Goal: Task Accomplishment & Management: Use online tool/utility

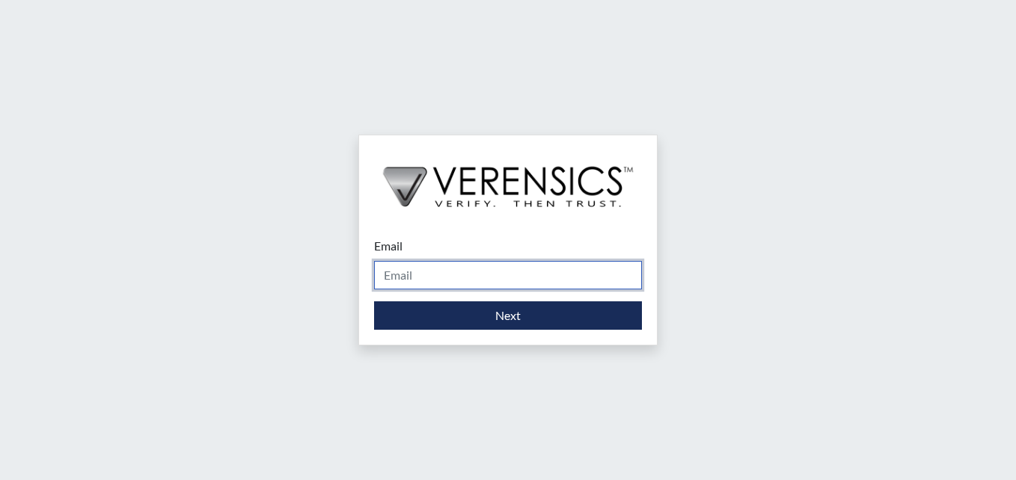
click at [461, 278] on input "Email" at bounding box center [508, 275] width 268 height 28
type input "[PERSON_NAME][EMAIL_ADDRESS][PERSON_NAME][DOMAIN_NAME]"
click at [485, 285] on input "[PERSON_NAME][EMAIL_ADDRESS][PERSON_NAME][DOMAIN_NAME]" at bounding box center [508, 275] width 268 height 28
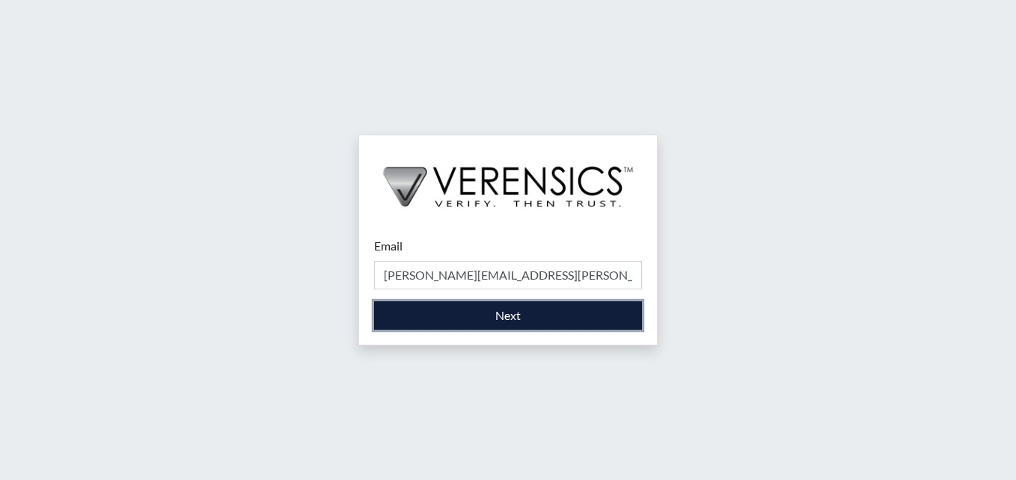
click at [395, 314] on button "Next" at bounding box center [508, 315] width 268 height 28
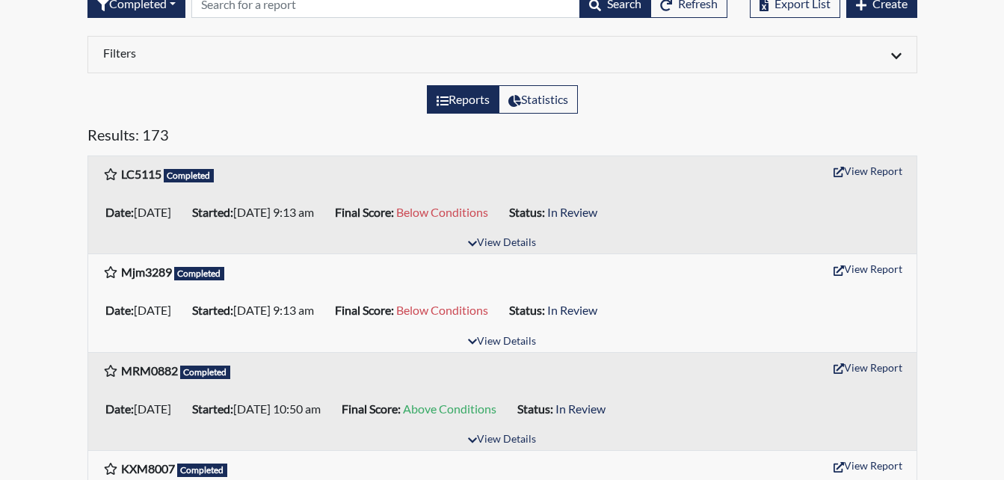
scroll to position [75, 0]
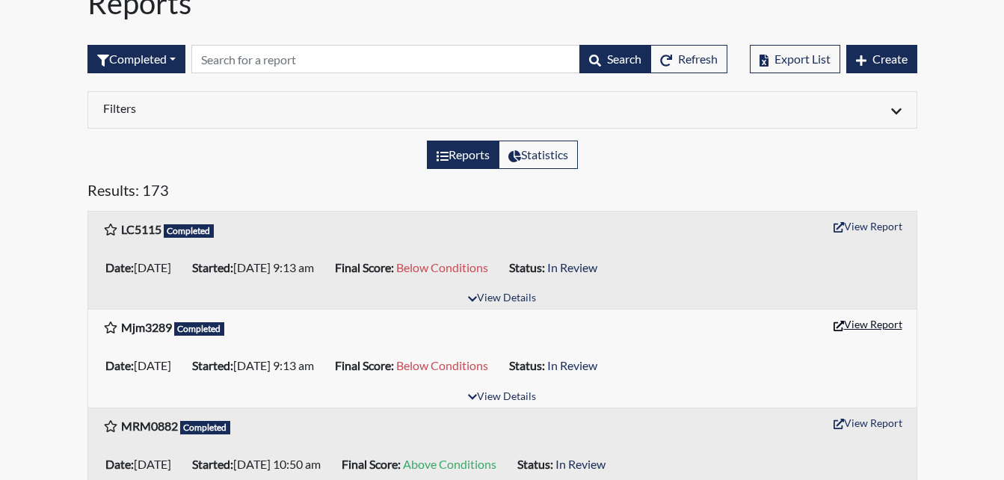
click at [875, 317] on button "View Report" at bounding box center [868, 324] width 82 height 23
click at [586, 26] on div "Reports" at bounding box center [502, 6] width 853 height 42
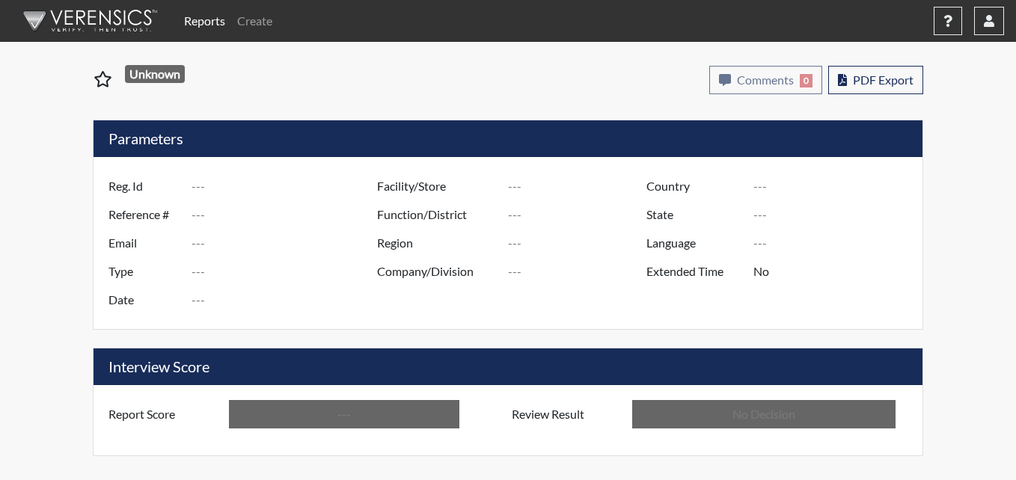
type input "Mjm3289"
type input "50770"
type input "---"
type input "Corrections Pre-Employment"
type input "[DATE]"
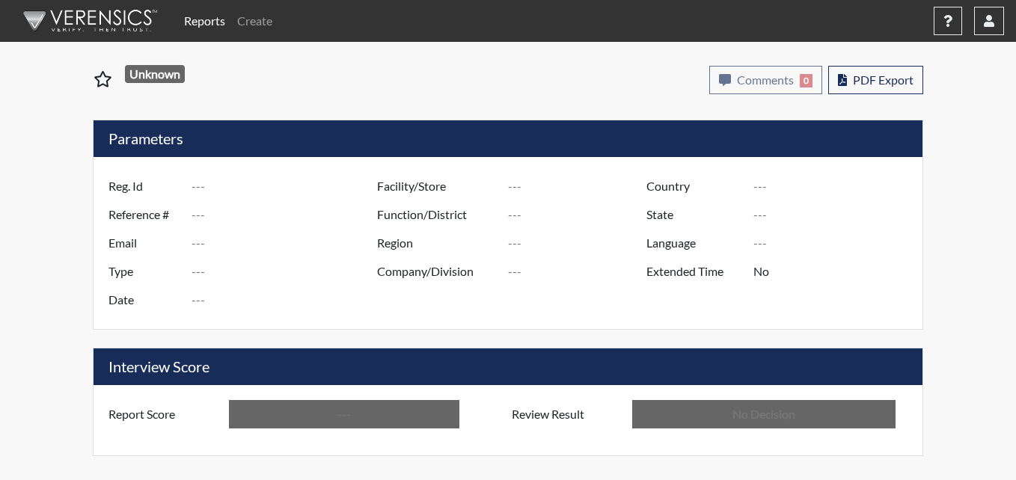
type input "Metro Re-Entry Facility"
type input "[GEOGRAPHIC_DATA]"
type input "[US_STATE]"
type input "English"
type input "Below Conditions"
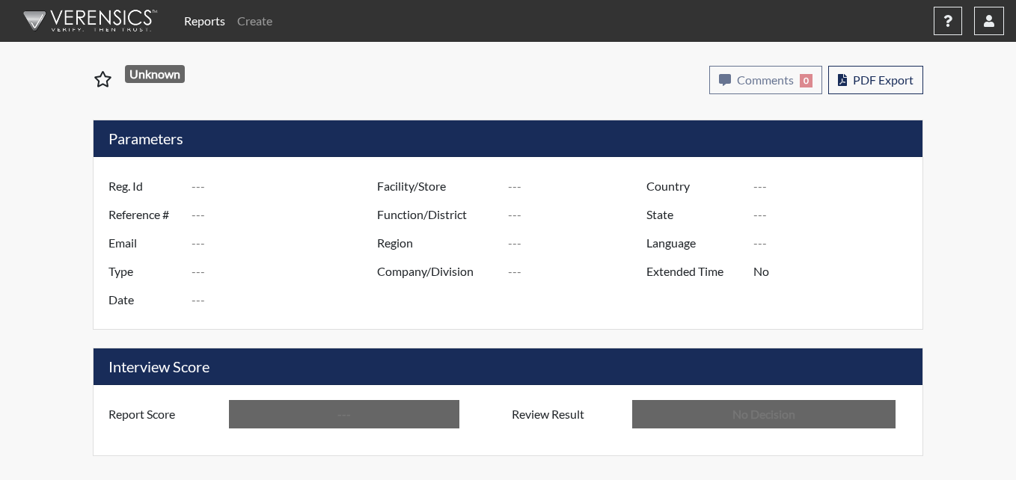
type input "In Review"
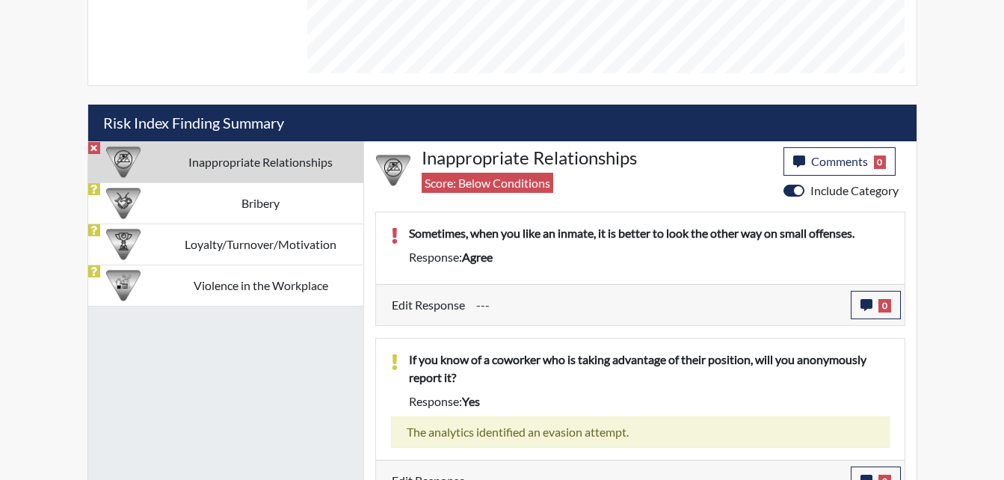
scroll to position [823, 0]
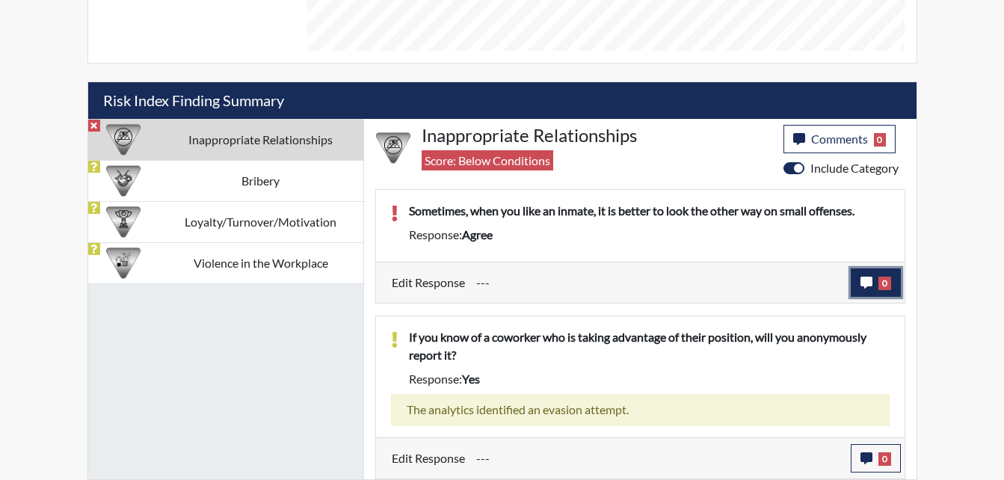
click at [858, 277] on button "0" at bounding box center [876, 282] width 50 height 28
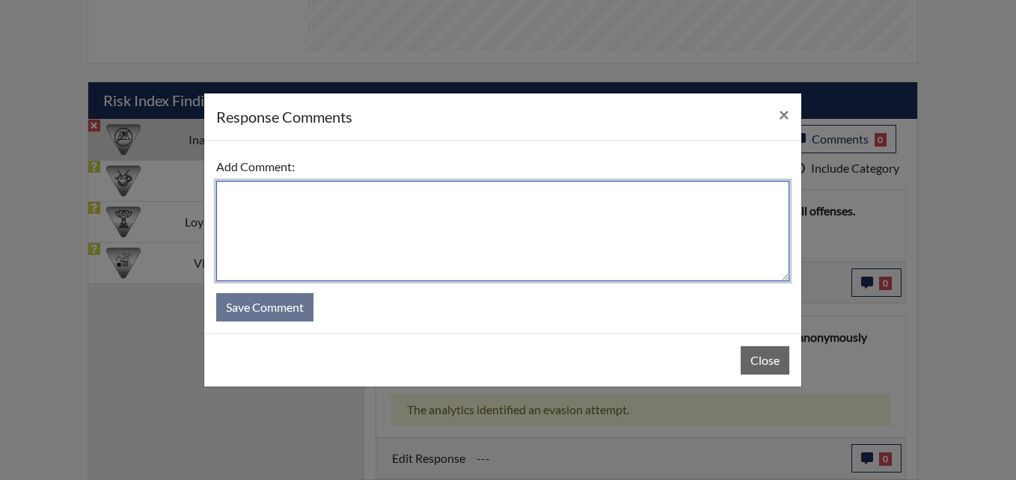
click at [273, 207] on textarea at bounding box center [502, 231] width 573 height 100
type textarea "The applicant said, its never"
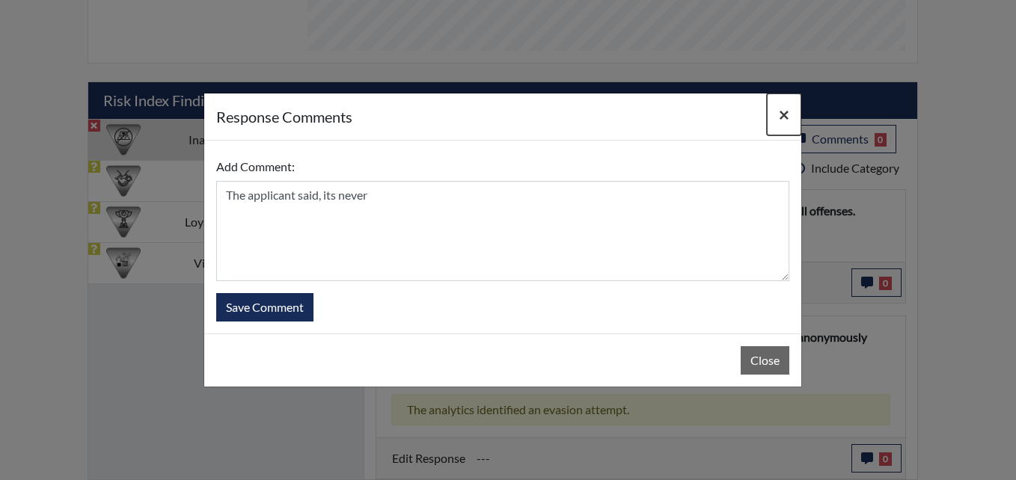
click at [783, 117] on span "×" at bounding box center [784, 114] width 10 height 22
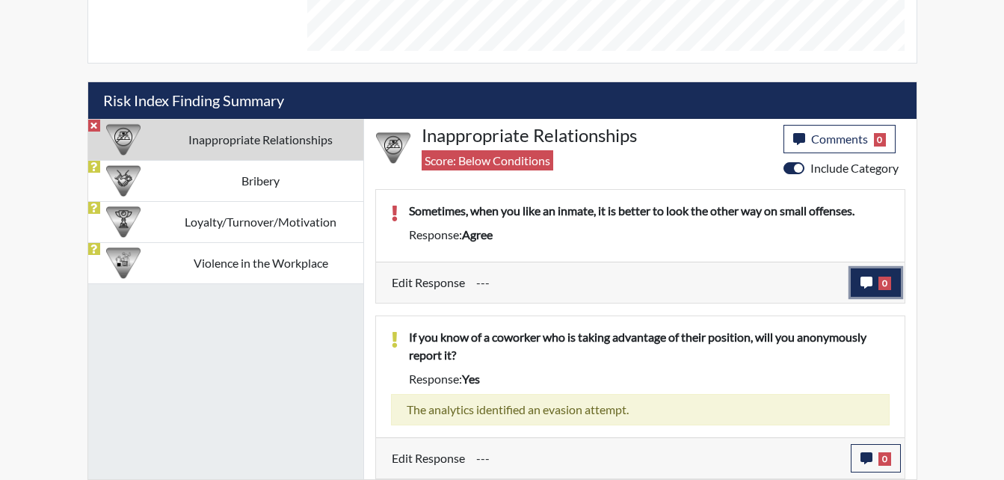
click at [867, 279] on icon "button" at bounding box center [867, 283] width 12 height 12
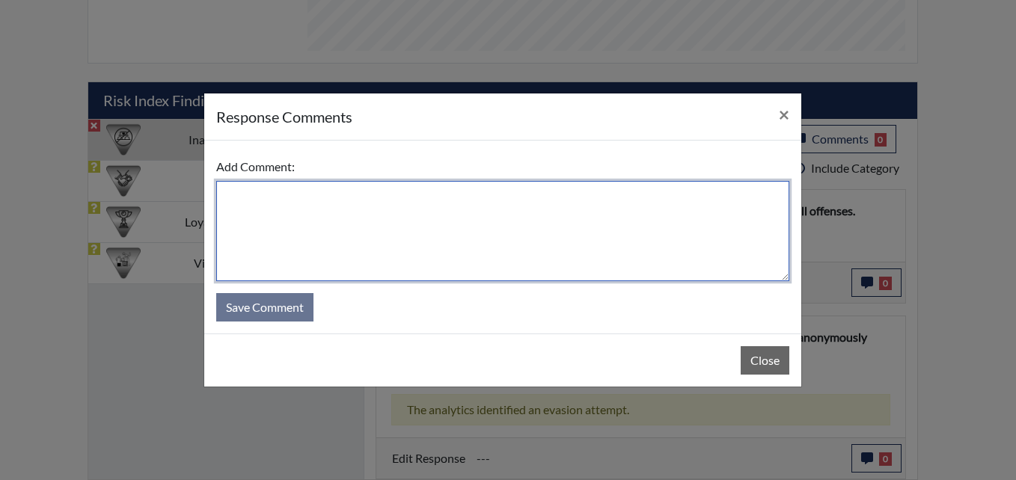
click at [313, 223] on textarea at bounding box center [502, 231] width 573 height 100
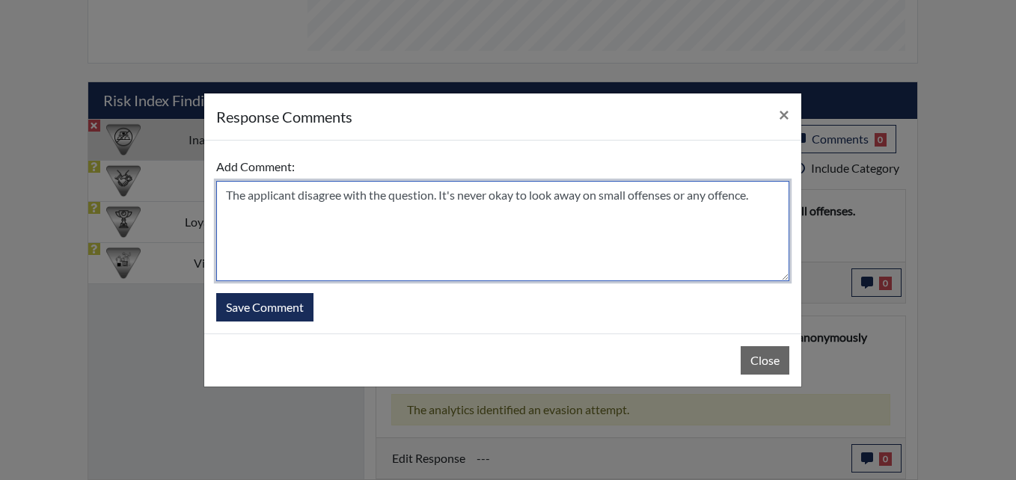
click at [768, 200] on textarea "The applicant disagree with the question. It's never okay to look away on small…" at bounding box center [502, 231] width 573 height 100
type textarea "The applicant disagree with the question. It's never okay to look away on small…"
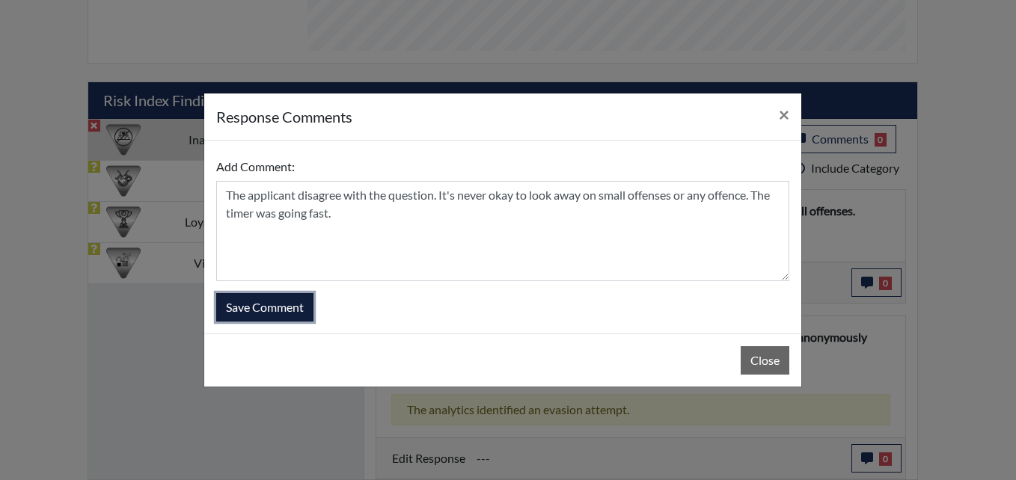
click at [272, 313] on button "Save Comment" at bounding box center [264, 307] width 97 height 28
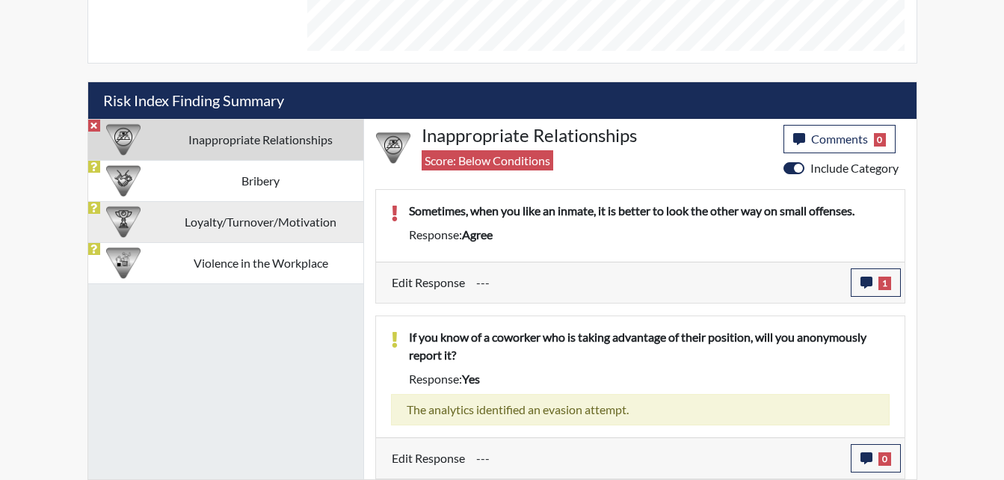
scroll to position [248, 622]
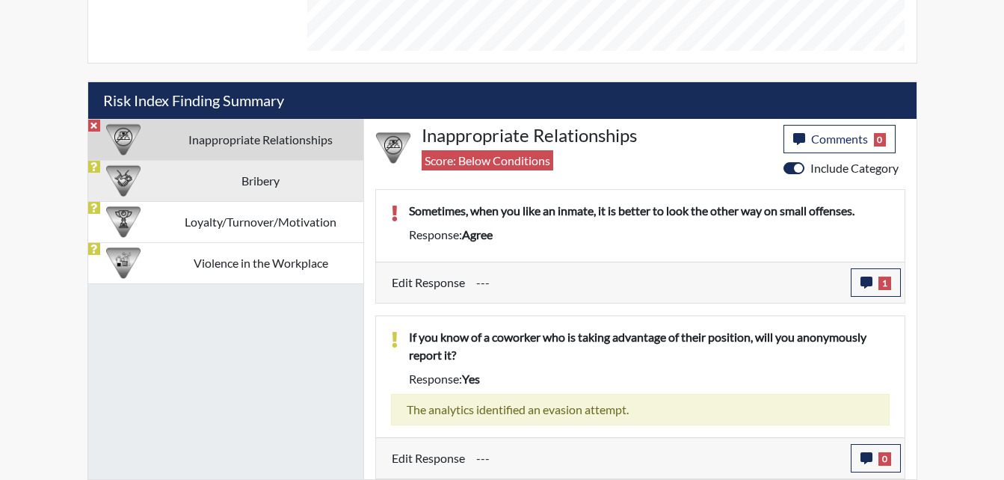
click at [271, 196] on td "Bribery" at bounding box center [261, 180] width 205 height 41
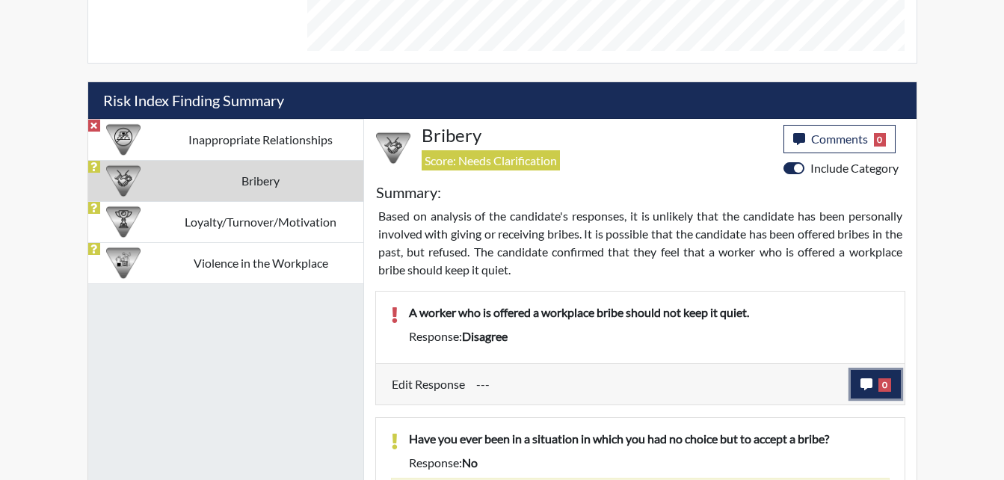
click at [872, 387] on icon "button" at bounding box center [867, 384] width 12 height 12
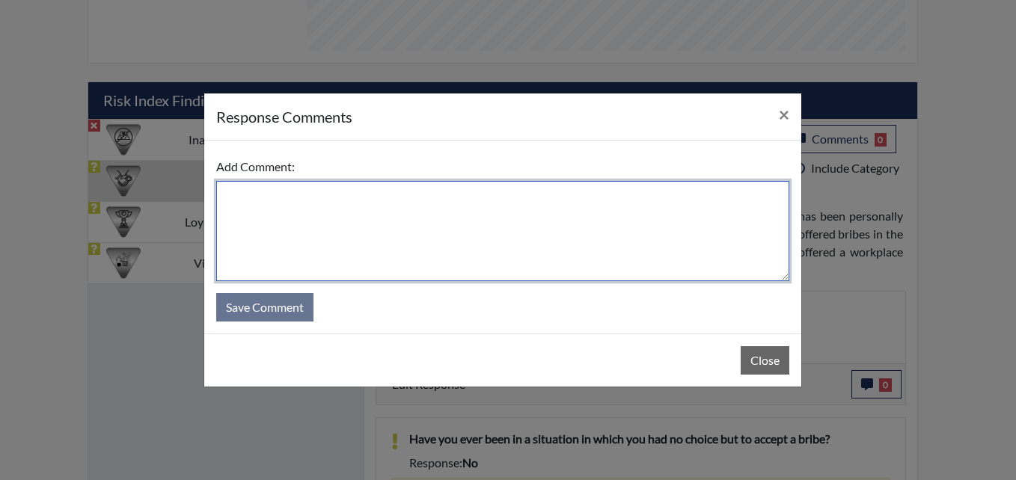
click at [246, 227] on textarea at bounding box center [502, 231] width 573 height 100
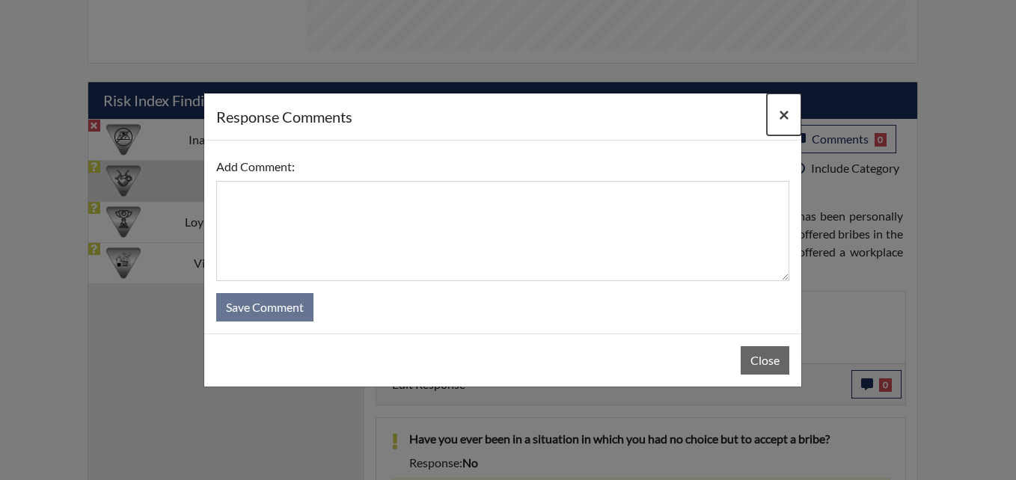
click at [784, 115] on span "×" at bounding box center [784, 114] width 10 height 22
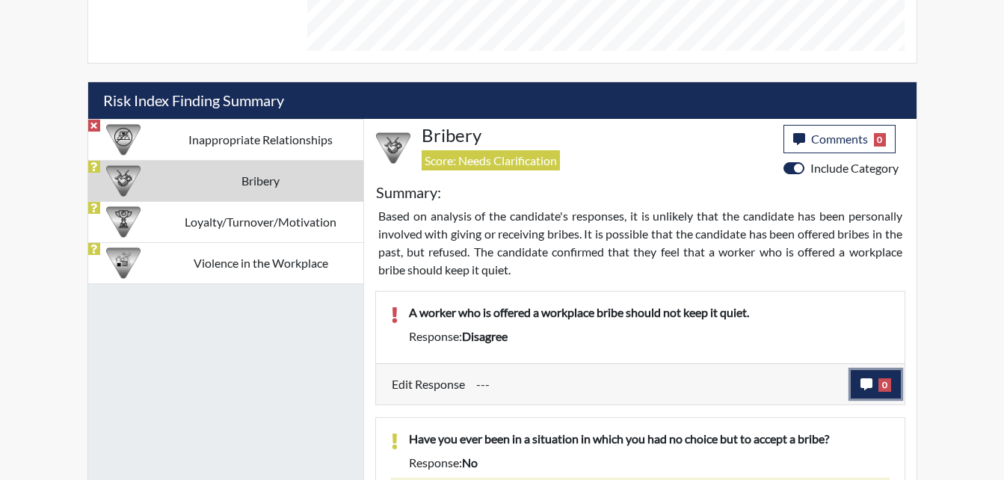
click at [856, 383] on button "0" at bounding box center [876, 384] width 50 height 28
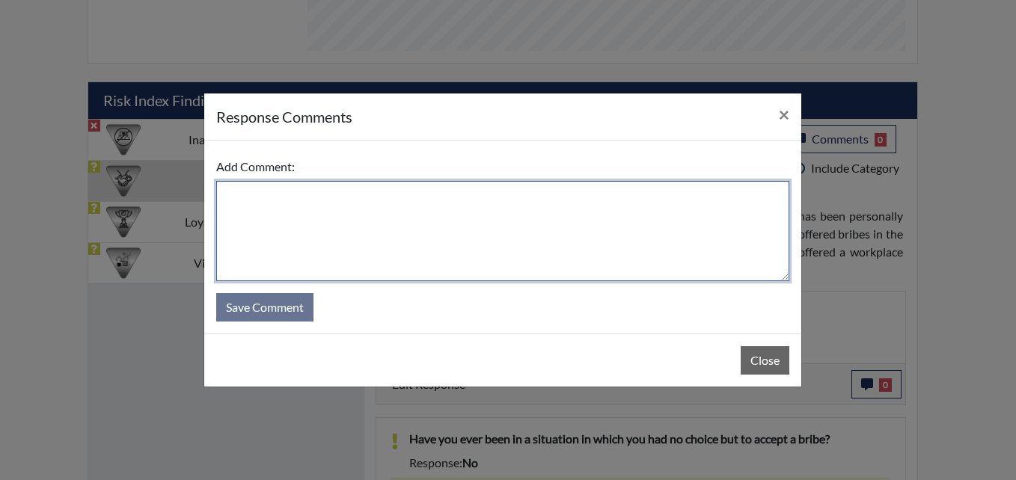
click at [340, 239] on textarea at bounding box center [502, 231] width 573 height 100
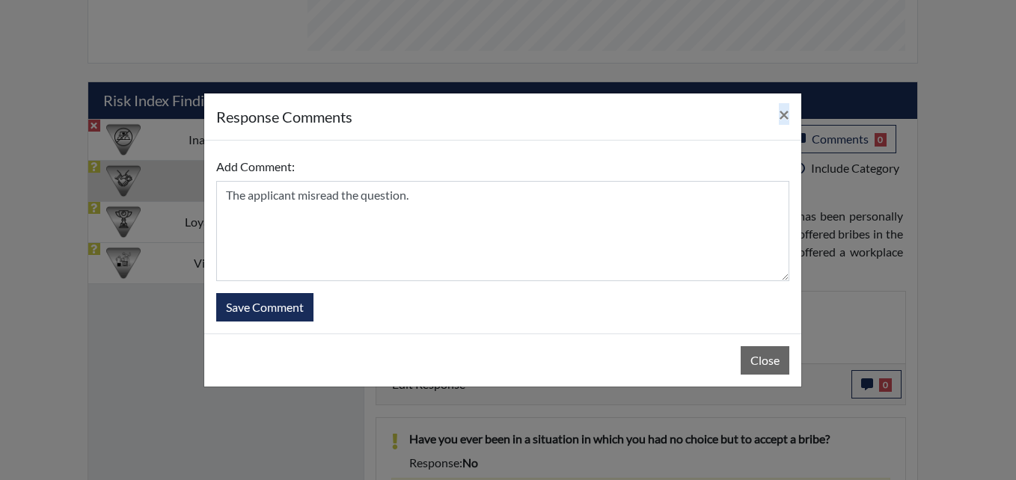
drag, startPoint x: 442, startPoint y: 114, endPoint x: 511, endPoint y: 177, distance: 92.7
click at [511, 177] on div "response Comments × Add Comment: The applicant misread the question. Save Comme…" at bounding box center [502, 240] width 598 height 295
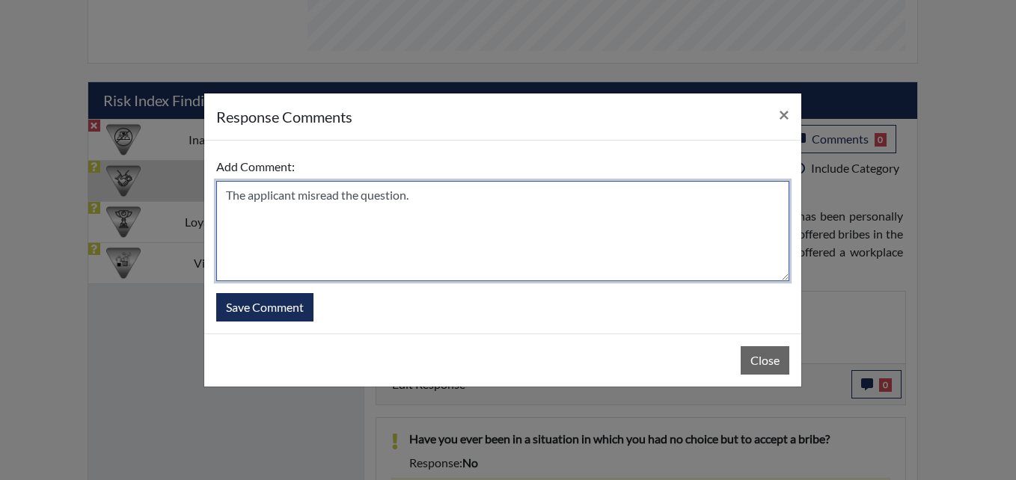
click at [416, 191] on textarea "The applicant misread the question." at bounding box center [502, 231] width 573 height 100
click at [635, 199] on textarea "The applicant misread the question. The applicant agree witht h" at bounding box center [502, 231] width 573 height 100
type textarea "The applicant misread the question. The applicant agree with the statement."
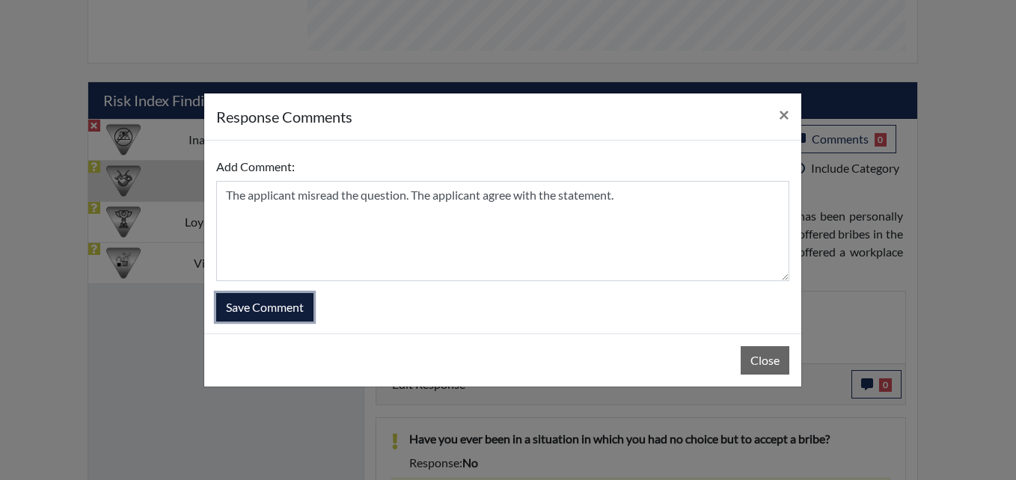
click at [266, 310] on button "Save Comment" at bounding box center [264, 307] width 97 height 28
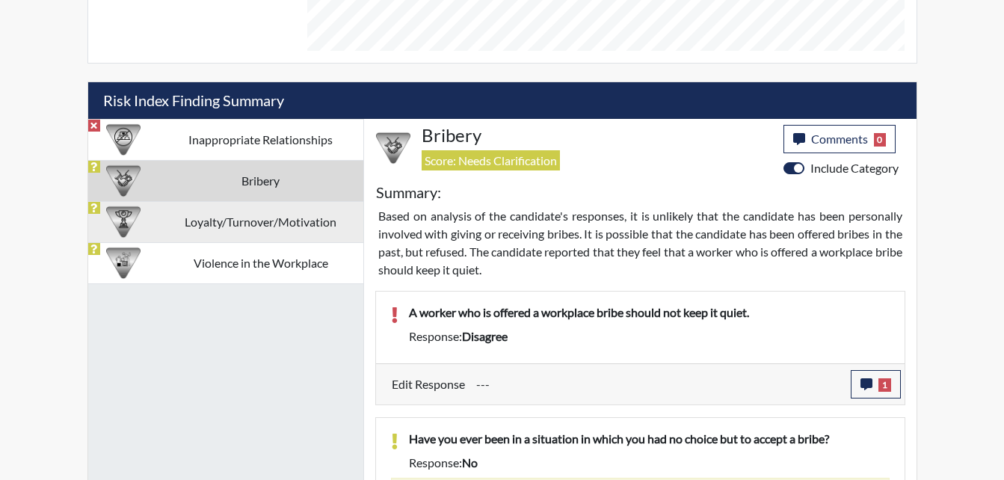
click at [260, 233] on td "Loyalty/Turnover/Motivation" at bounding box center [261, 221] width 205 height 41
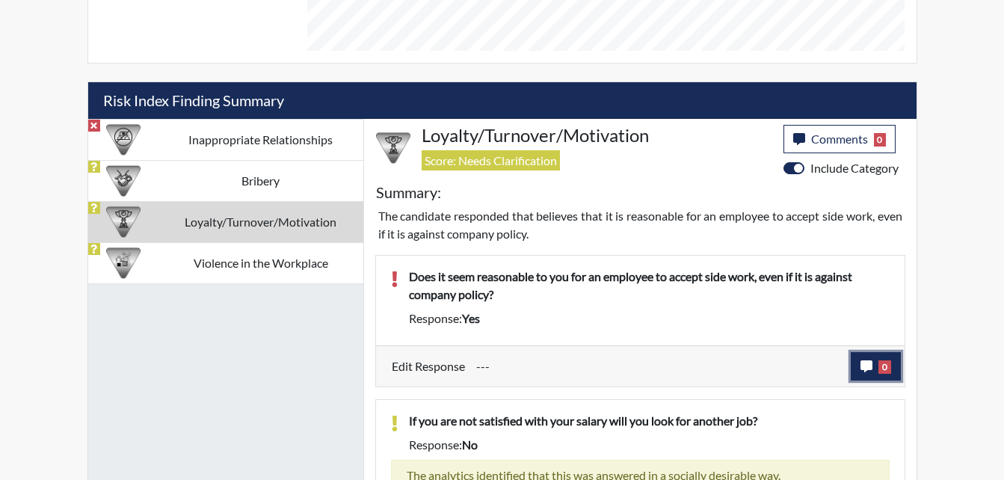
click at [868, 372] on icon "button" at bounding box center [867, 366] width 12 height 12
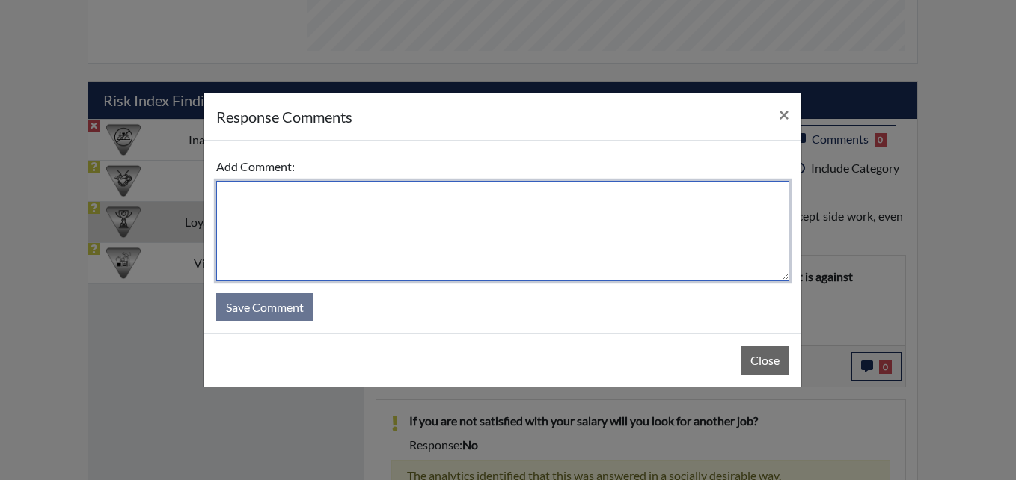
click at [325, 195] on textarea at bounding box center [502, 231] width 573 height 100
type textarea "The applicant d"
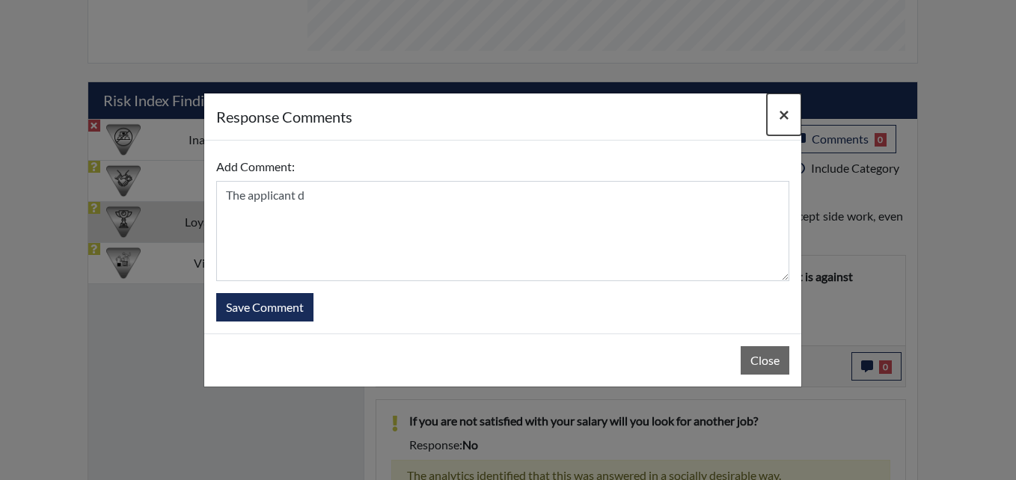
click at [787, 118] on span "×" at bounding box center [784, 114] width 10 height 22
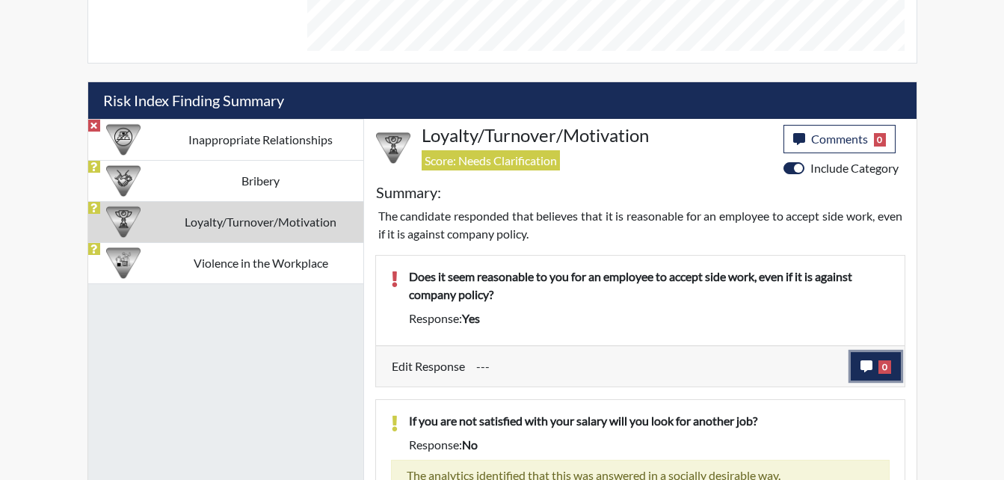
click at [871, 363] on icon "button" at bounding box center [867, 366] width 12 height 12
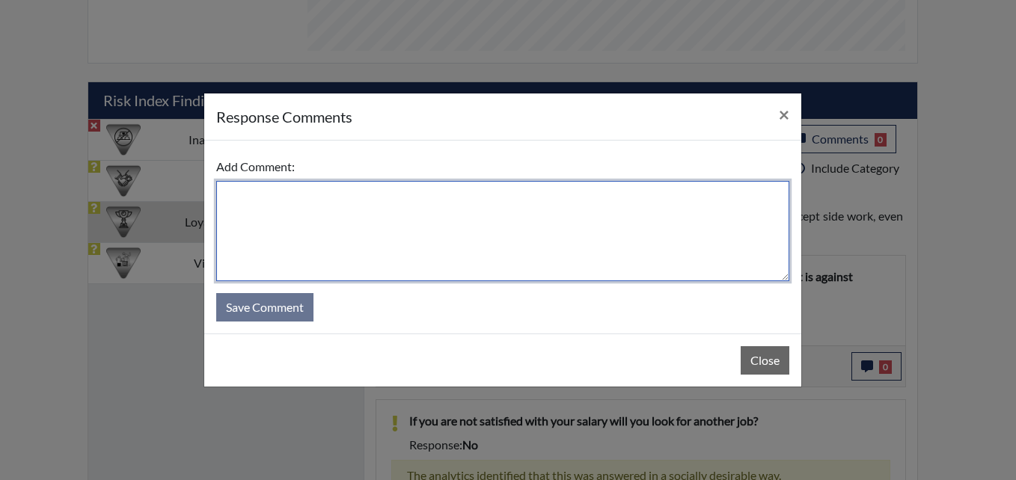
click at [369, 232] on textarea at bounding box center [502, 231] width 573 height 100
type textarea "The applicant"
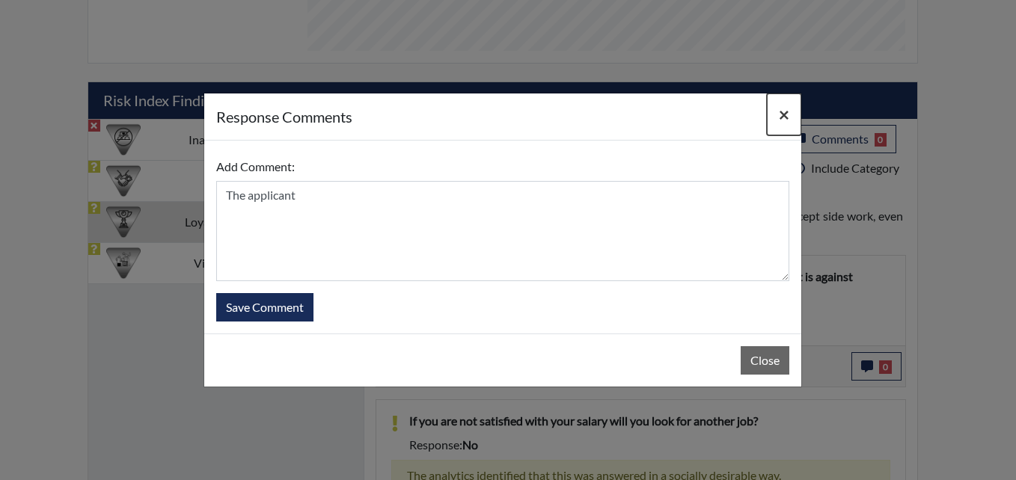
click at [783, 105] on span "×" at bounding box center [784, 114] width 10 height 22
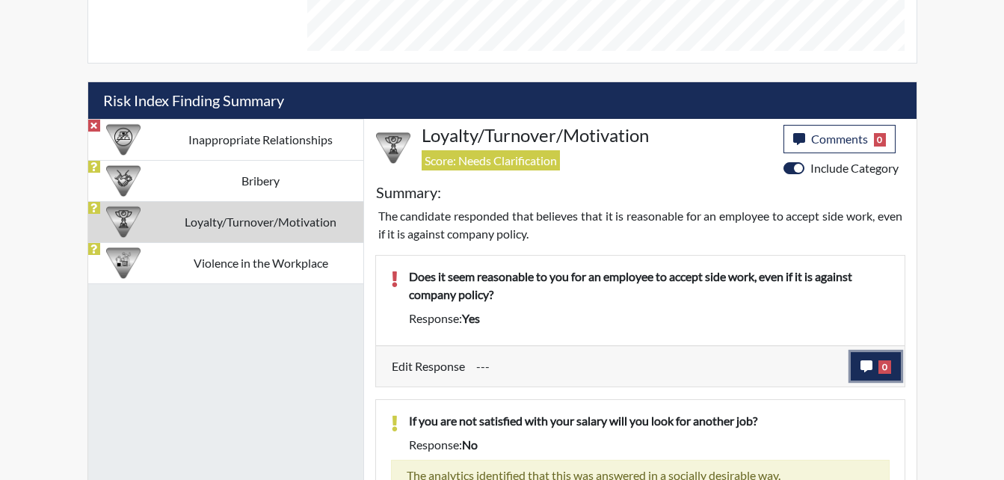
click at [859, 364] on button "0" at bounding box center [876, 366] width 50 height 28
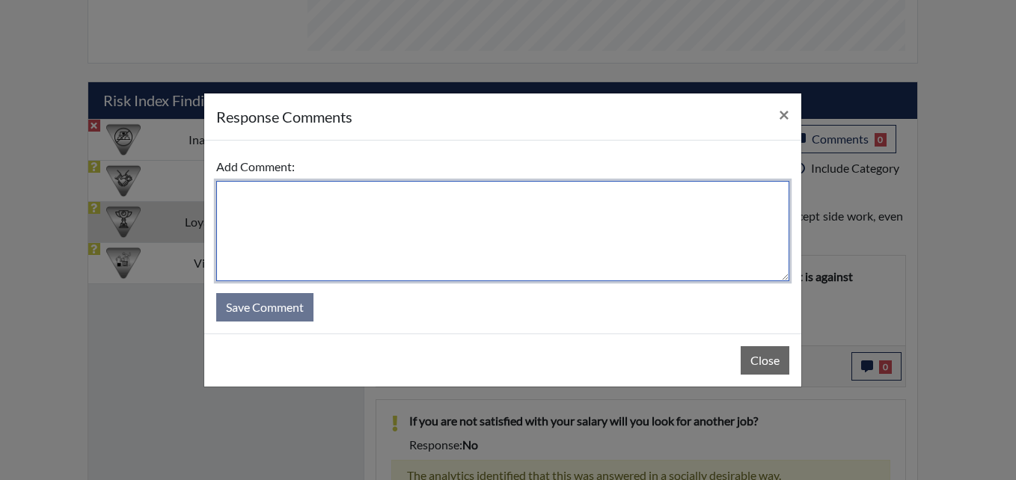
click at [346, 232] on textarea at bounding box center [502, 231] width 573 height 100
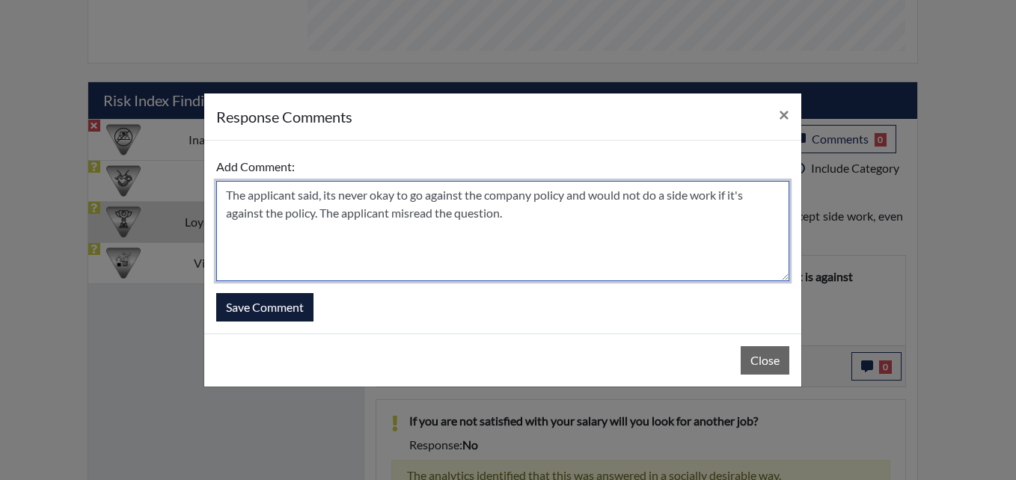
type textarea "The applicant said, its never okay to go against the company policy and would n…"
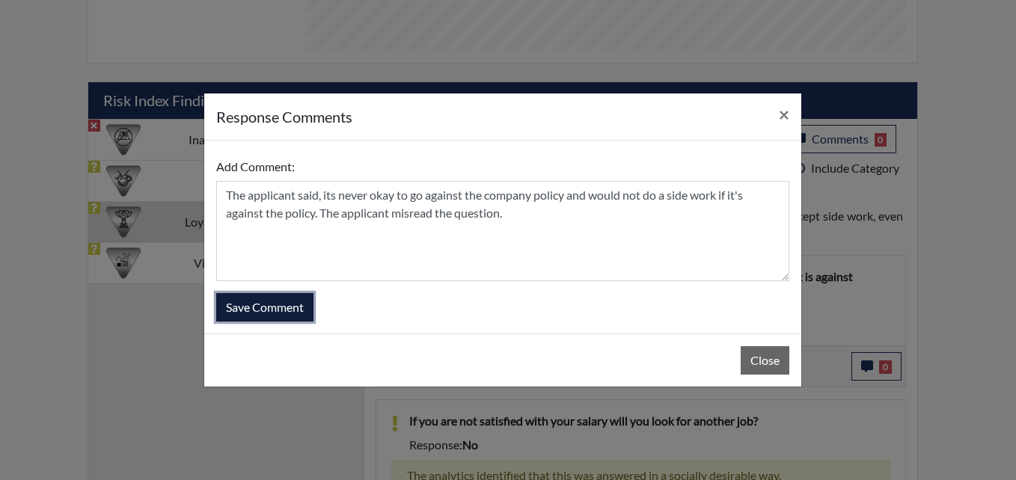
click at [245, 308] on button "Save Comment" at bounding box center [264, 307] width 97 height 28
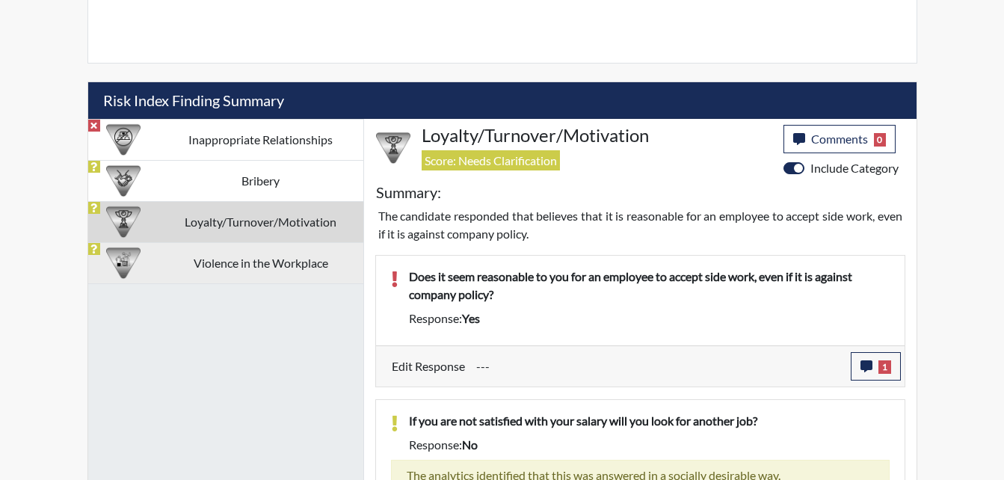
click at [238, 264] on td "Violence in the Workplace" at bounding box center [261, 262] width 205 height 41
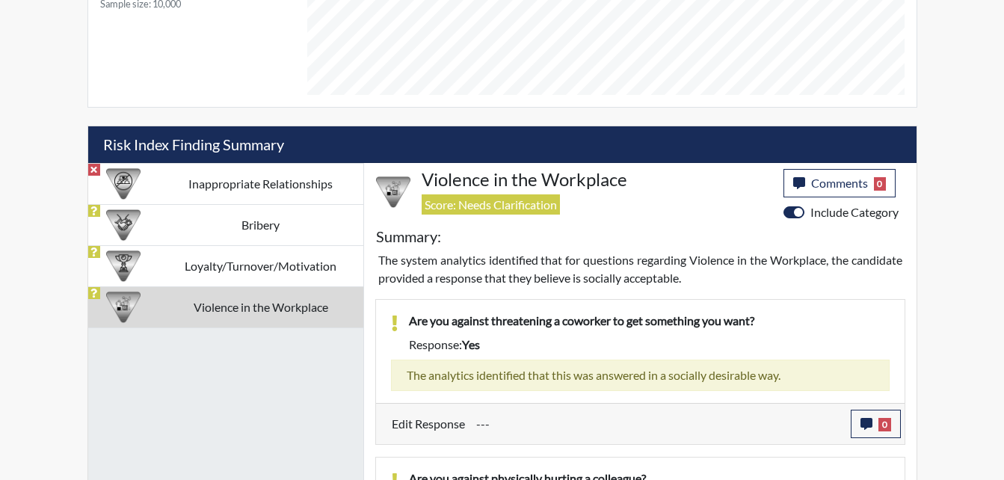
scroll to position [828, 0]
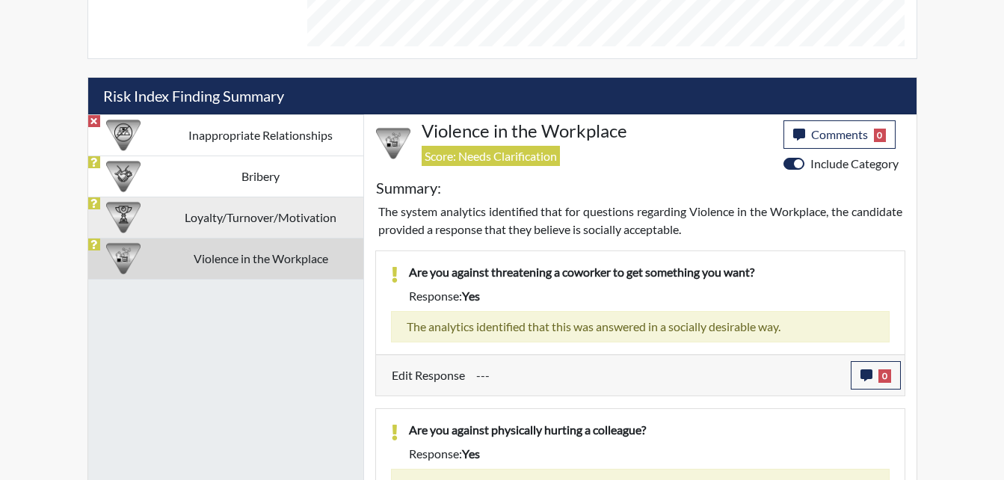
click at [260, 222] on td "Loyalty/Turnover/Motivation" at bounding box center [261, 217] width 205 height 41
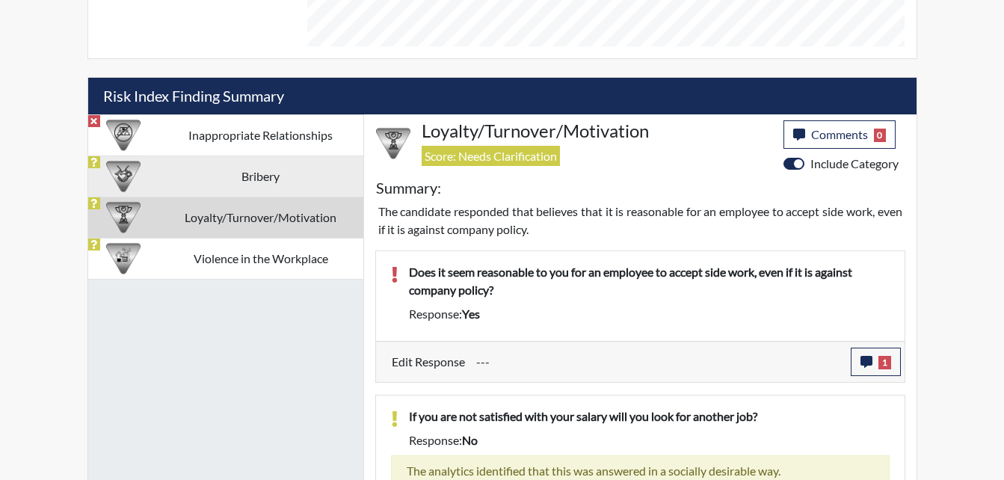
click at [262, 189] on td "Bribery" at bounding box center [261, 176] width 205 height 41
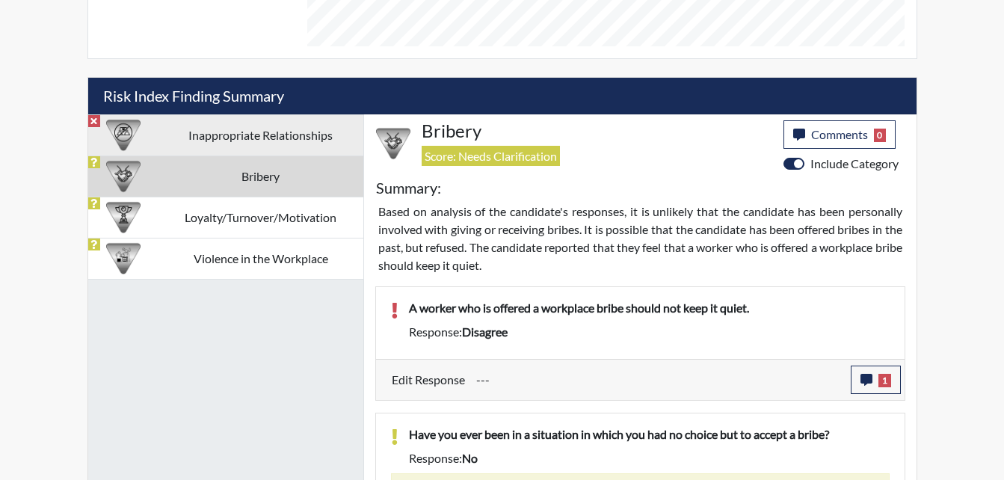
click at [295, 132] on td "Inappropriate Relationships" at bounding box center [261, 134] width 205 height 41
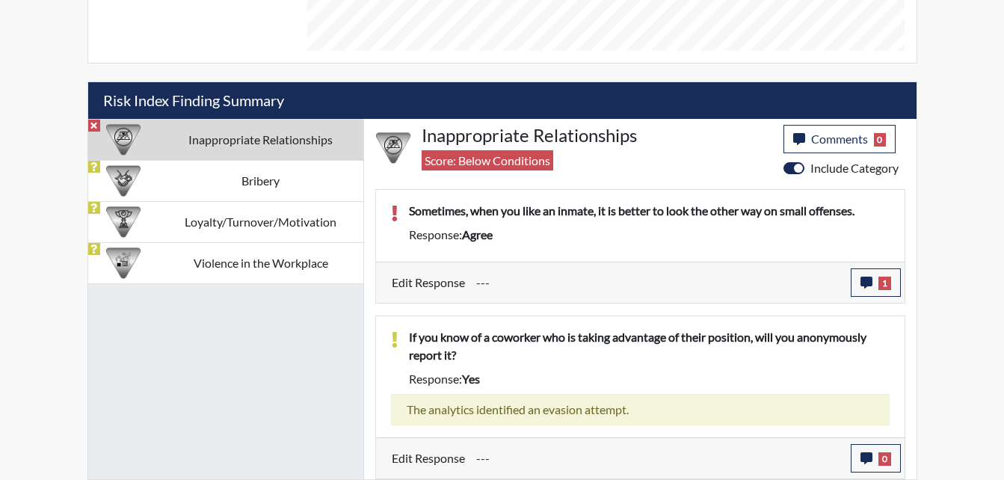
click at [265, 288] on div "Inappropriate Relationships [PERSON_NAME]/Turnover/Motivation Violence in the W…" at bounding box center [226, 299] width 276 height 360
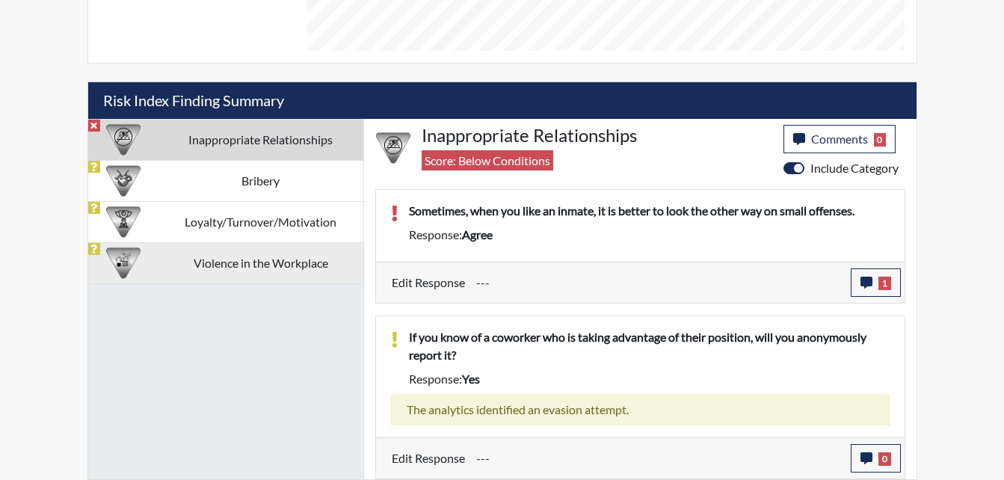
click at [274, 266] on td "Violence in the Workplace" at bounding box center [261, 262] width 205 height 41
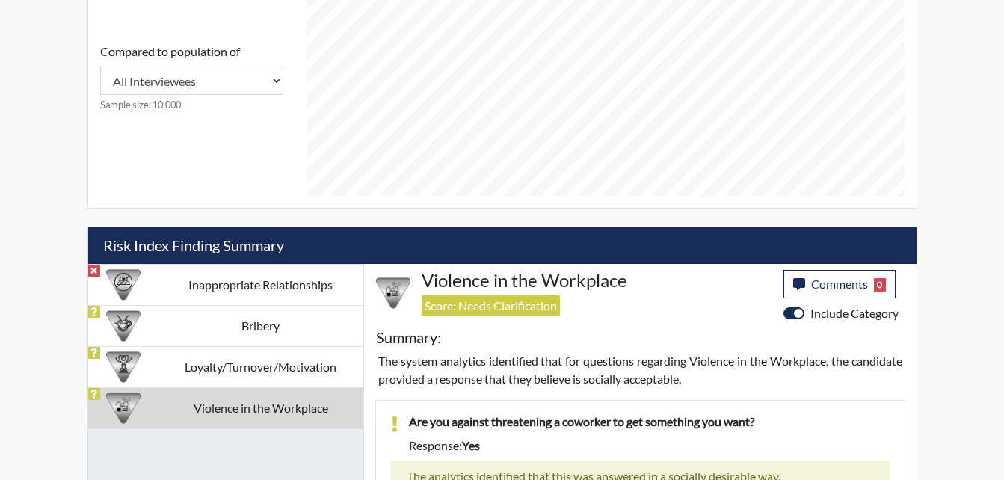
scroll to position [604, 0]
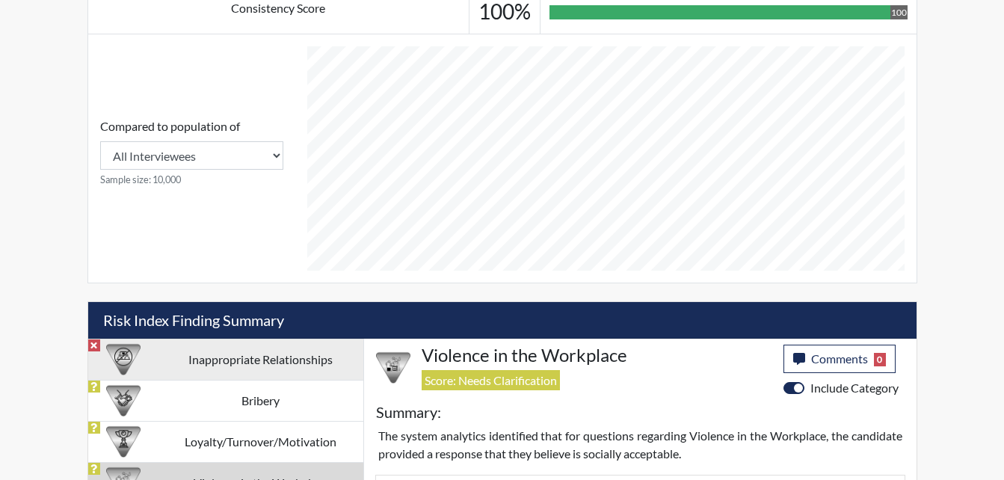
click at [261, 363] on td "Inappropriate Relationships" at bounding box center [261, 359] width 205 height 41
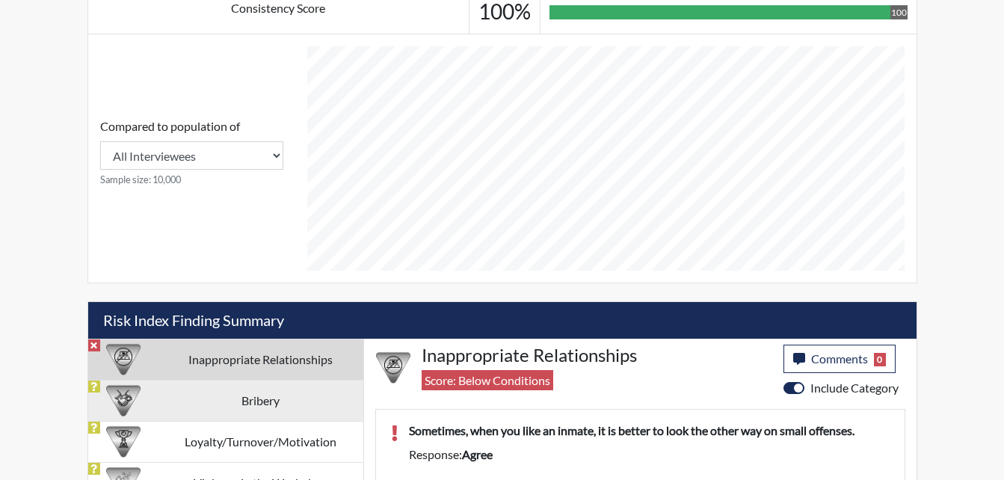
click at [268, 401] on td "Bribery" at bounding box center [261, 400] width 205 height 41
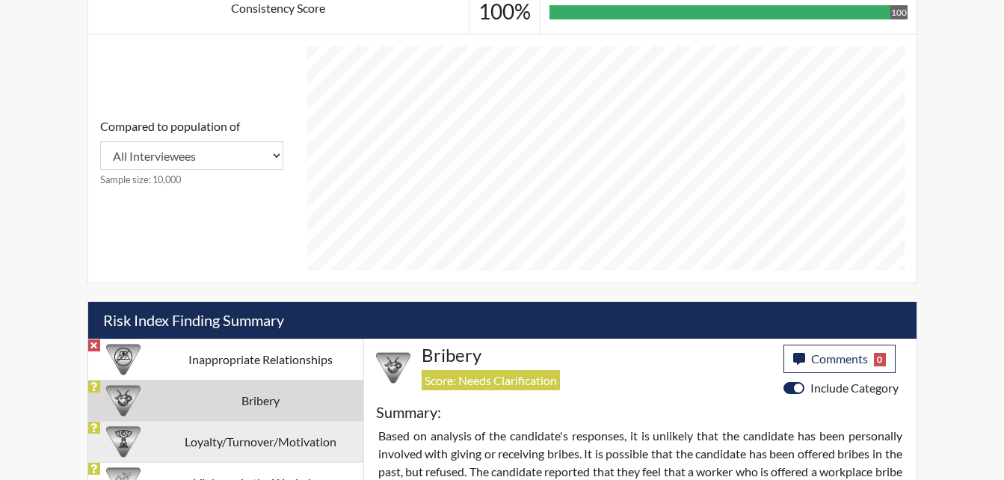
click at [280, 441] on td "Loyalty/Turnover/Motivation" at bounding box center [261, 441] width 205 height 41
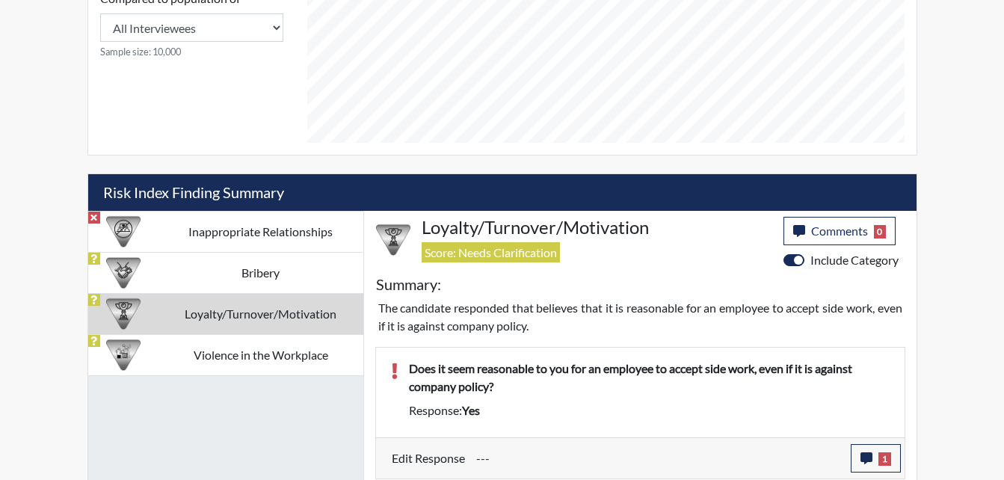
scroll to position [753, 0]
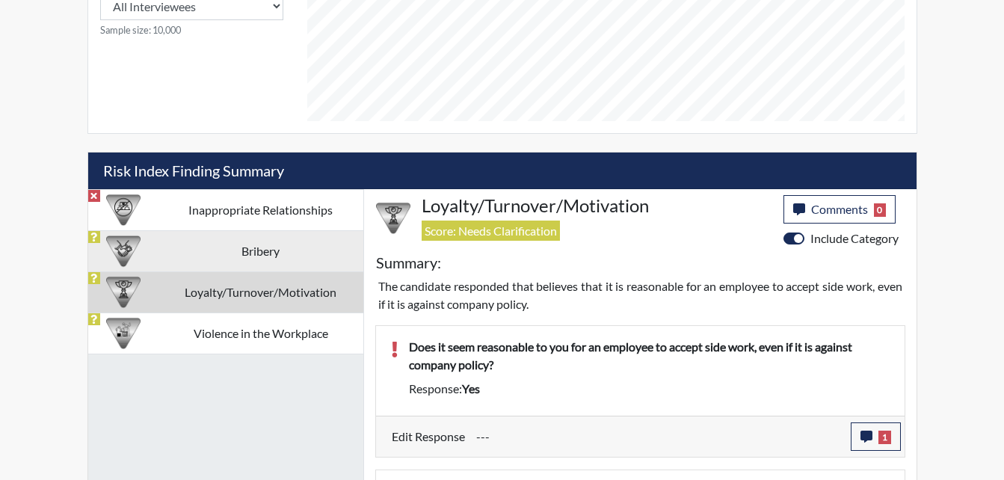
click at [274, 242] on td "Bribery" at bounding box center [261, 250] width 205 height 41
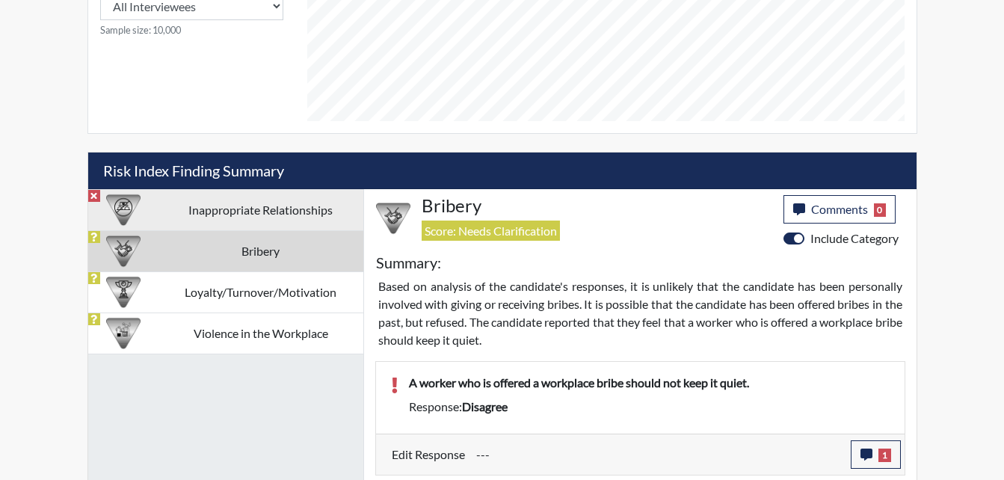
click at [297, 203] on td "Inappropriate Relationships" at bounding box center [261, 209] width 205 height 41
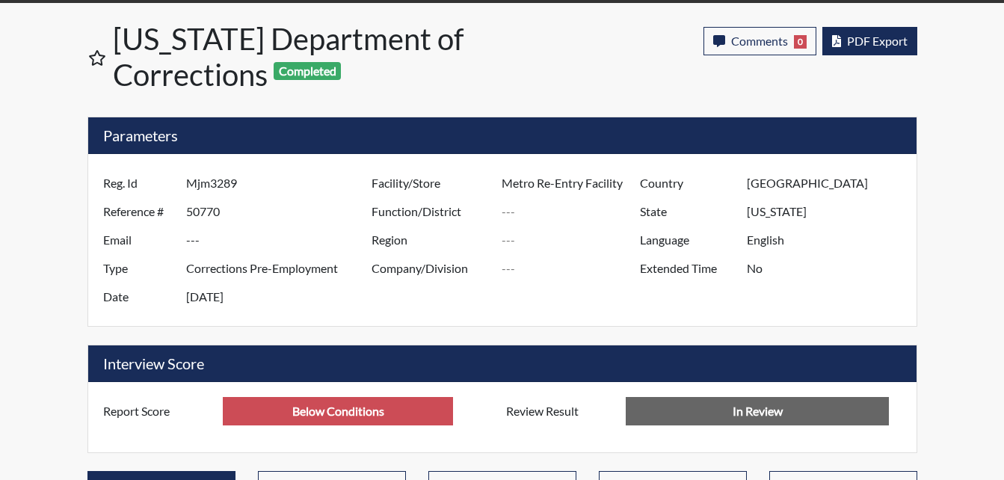
scroll to position [0, 0]
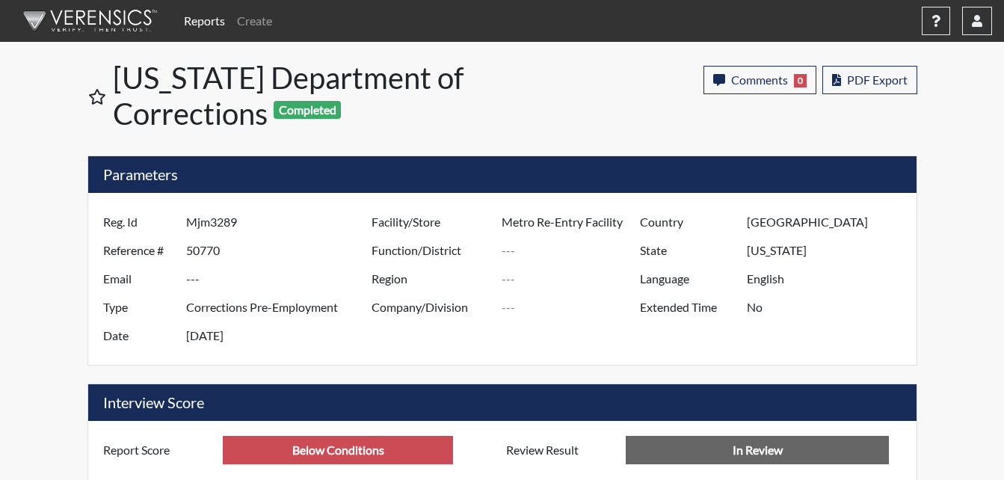
click at [1002, 9] on nav "Reports Create Help Center × Verensics Best Practices How to successfully use t…" at bounding box center [502, 21] width 1004 height 42
click at [985, 22] on button "button" at bounding box center [978, 21] width 30 height 28
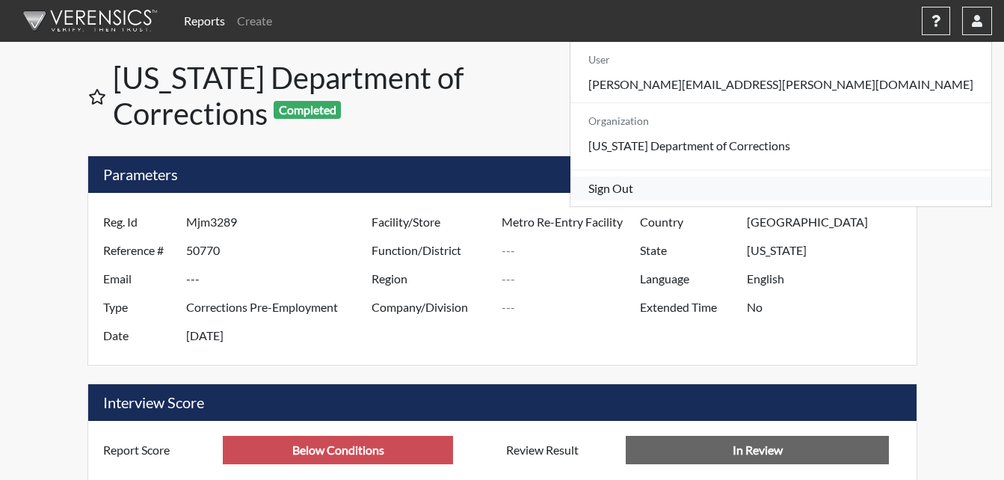
click at [857, 200] on link "Sign Out" at bounding box center [781, 189] width 421 height 24
